Goal: Communication & Community: Answer question/provide support

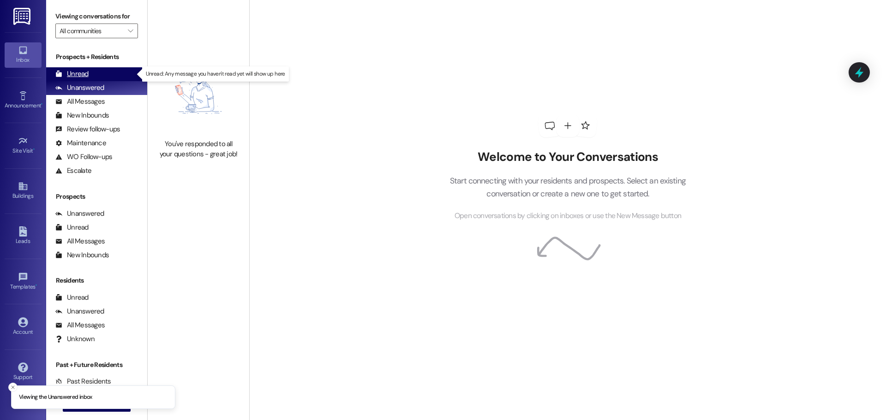
click at [84, 72] on div "Unread" at bounding box center [71, 74] width 33 height 10
